Goal: Transaction & Acquisition: Purchase product/service

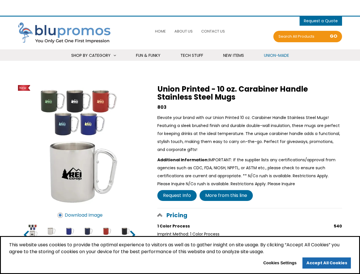
select select "Language Translate Widget"
click at [180, 137] on div "Elevate your brand with our Union Printed 10 oz. Carabiner Handle Stainless Ste…" at bounding box center [249, 133] width 185 height 40
click at [321, 21] on span "0 items - Cart" at bounding box center [321, 21] width 34 height 7
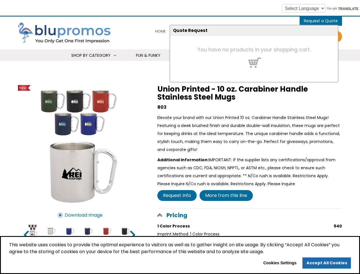
click at [93, 55] on span "Shop By Category" at bounding box center [90, 55] width 39 height 6
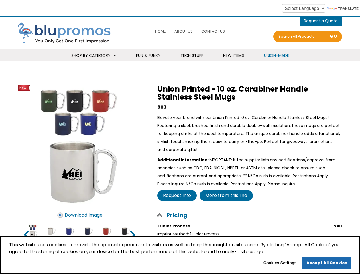
click at [0, 0] on link "Stationery" at bounding box center [0, 0] width 0 height 0
click at [33, 231] on body "Select Language Spanish Translate 0 items - Cart Shopping Cart (0) You have no …" at bounding box center [180, 137] width 360 height 274
click at [52, 231] on input "image" at bounding box center [51, 231] width 14 height 14
click at [70, 231] on input "image" at bounding box center [70, 231] width 14 height 14
